Goal: Entertainment & Leisure: Consume media (video, audio)

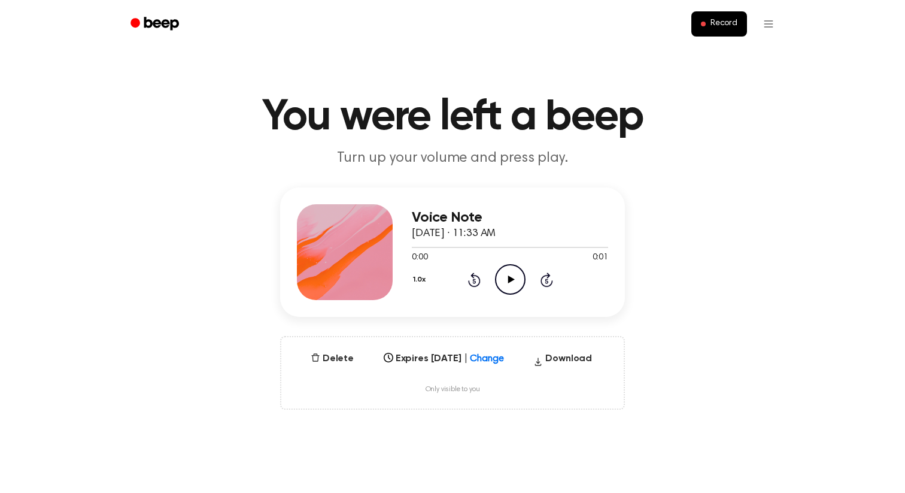
click at [502, 269] on icon "Play Audio" at bounding box center [510, 279] width 31 height 31
click at [514, 281] on icon "Play Audio" at bounding box center [510, 279] width 31 height 31
click at [506, 266] on icon "Play Audio" at bounding box center [510, 279] width 31 height 31
click at [507, 287] on icon "Play Audio" at bounding box center [510, 279] width 31 height 31
click at [499, 259] on div "0:00 0:02" at bounding box center [510, 257] width 196 height 13
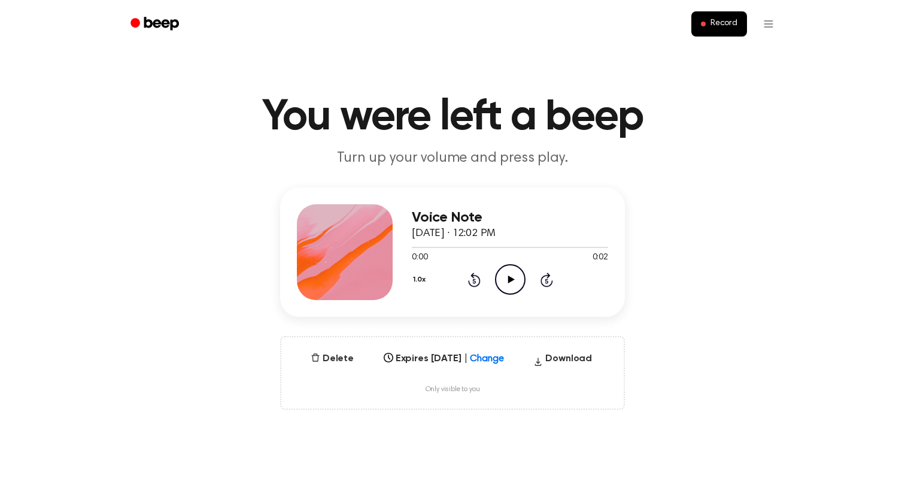
click at [499, 264] on icon "Play Audio" at bounding box center [510, 279] width 31 height 31
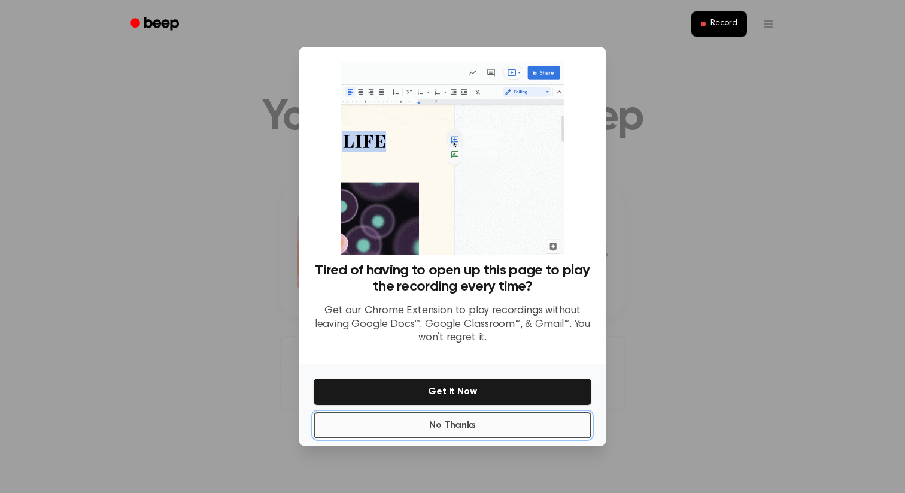
click at [454, 431] on button "No Thanks" at bounding box center [453, 425] width 278 height 26
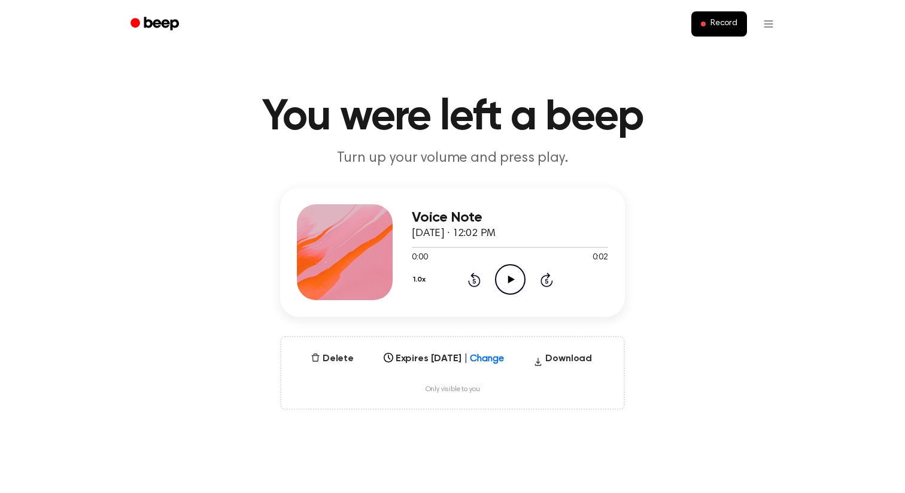
click at [511, 279] on icon at bounding box center [511, 279] width 7 height 8
